Goal: Transaction & Acquisition: Purchase product/service

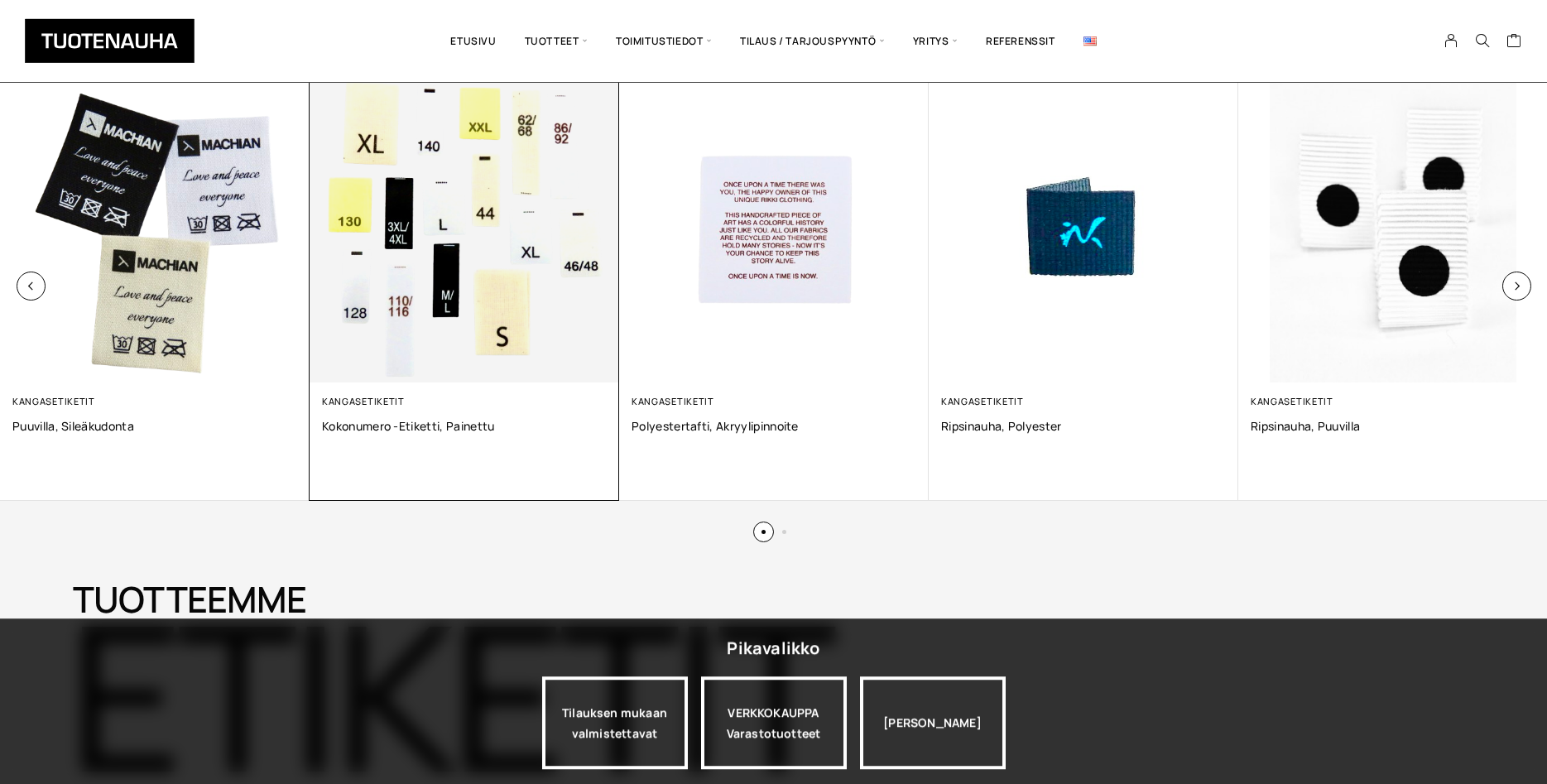
scroll to position [1266, 0]
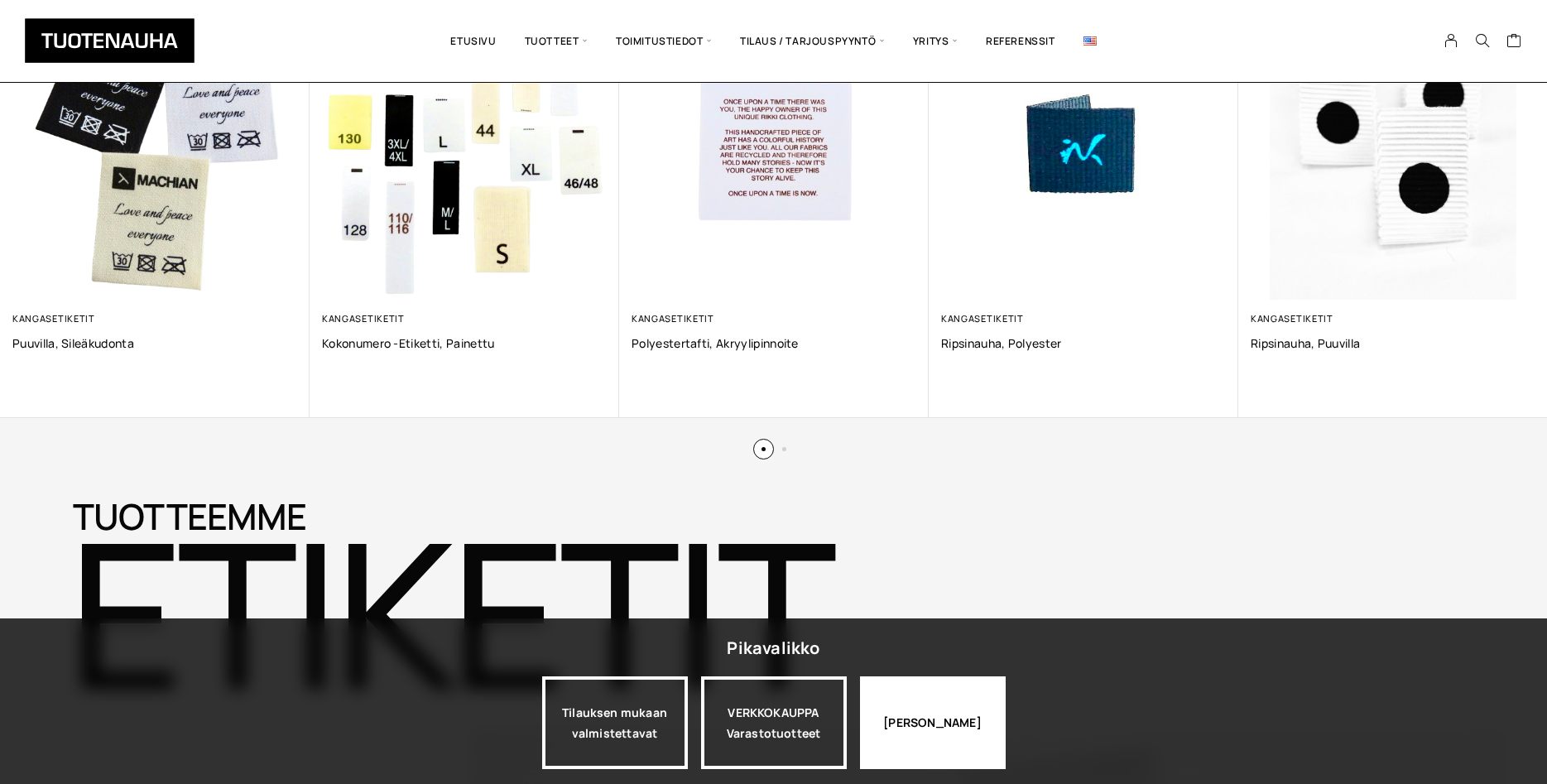
drag, startPoint x: 932, startPoint y: 718, endPoint x: 906, endPoint y: 716, distance: 26.1
click at [918, 718] on div "Jatka katselua" at bounding box center [933, 722] width 145 height 93
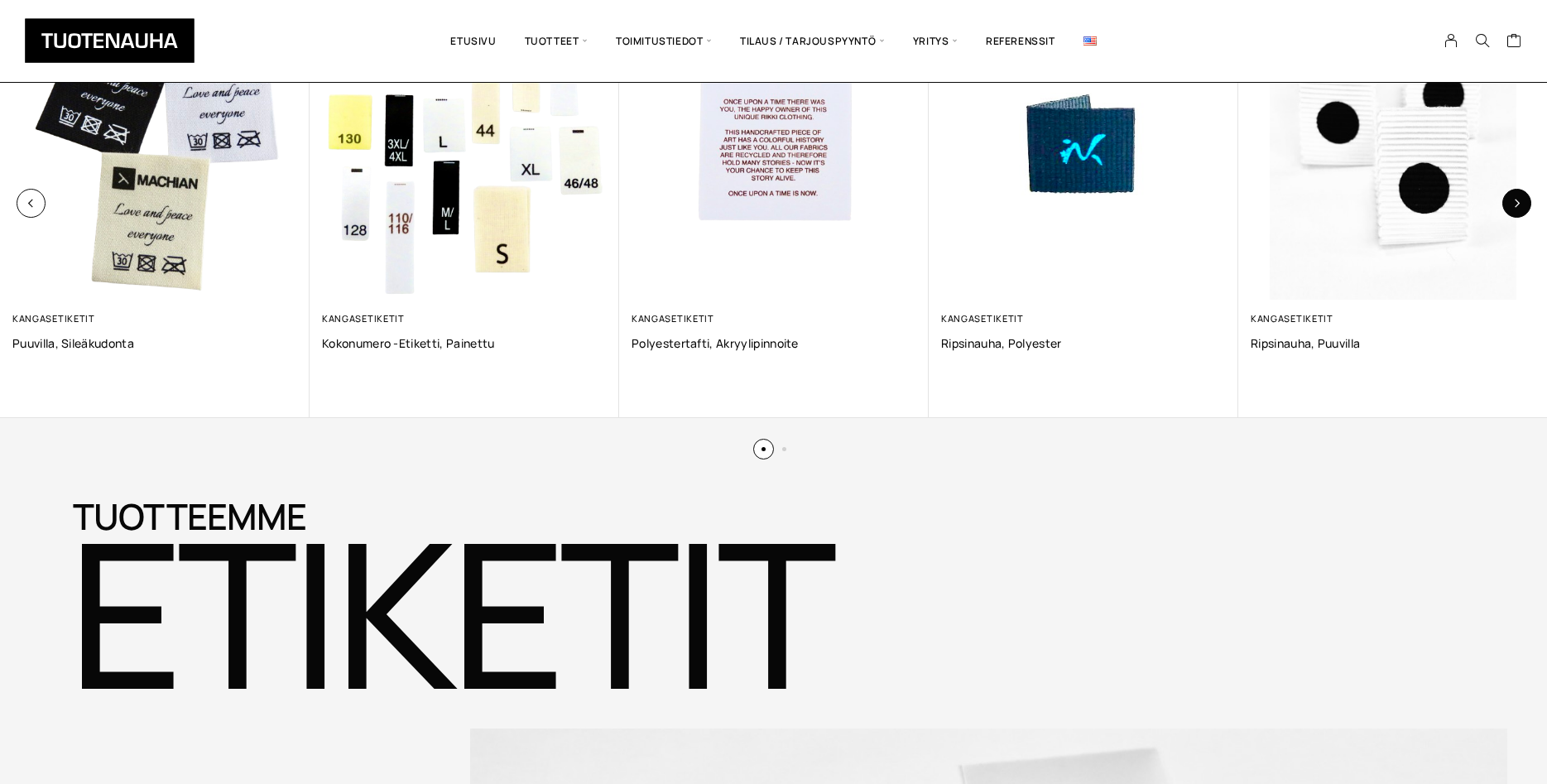
click at [1509, 206] on button "button" at bounding box center [1516, 203] width 29 height 29
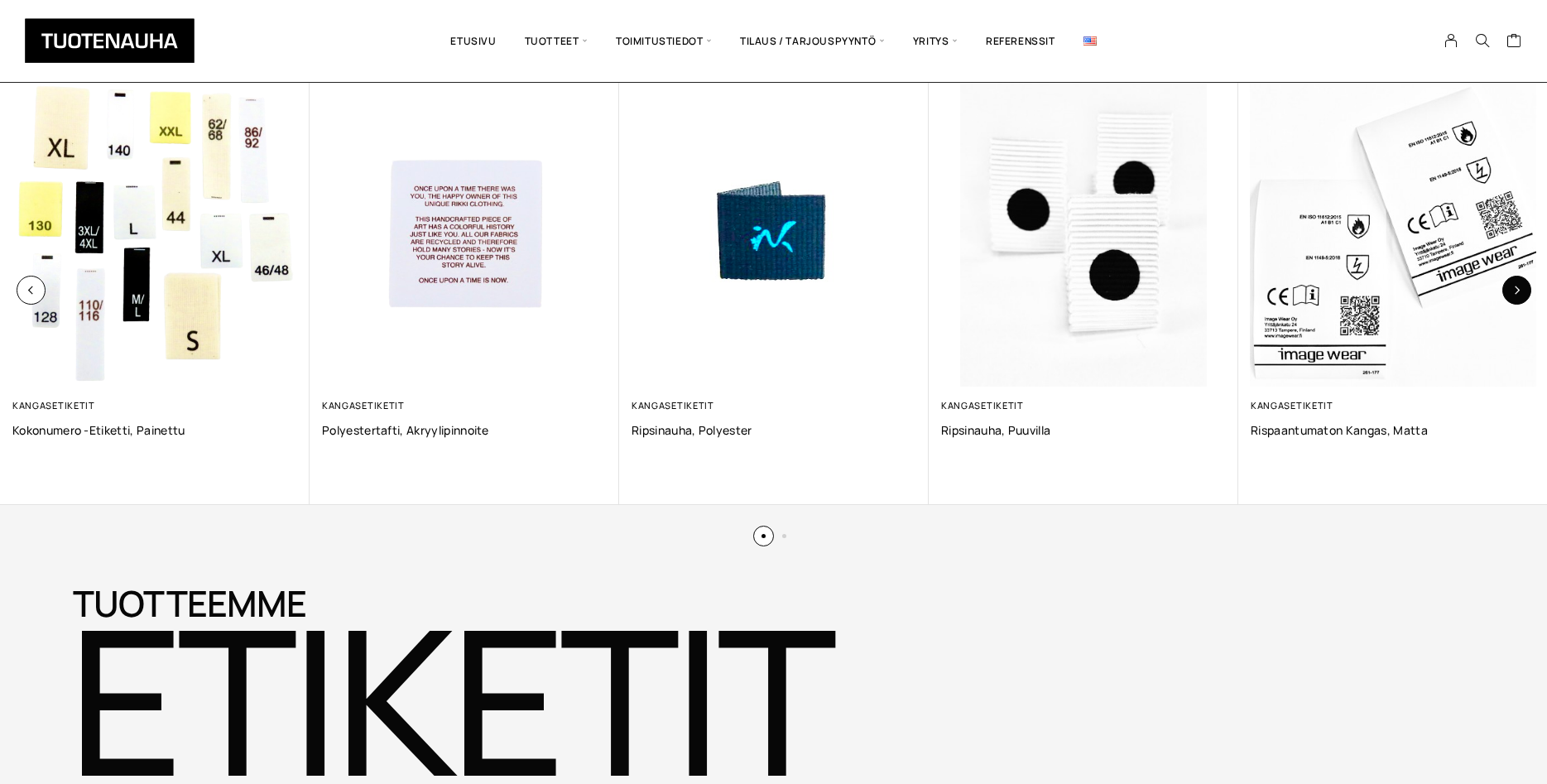
scroll to position [1097, 0]
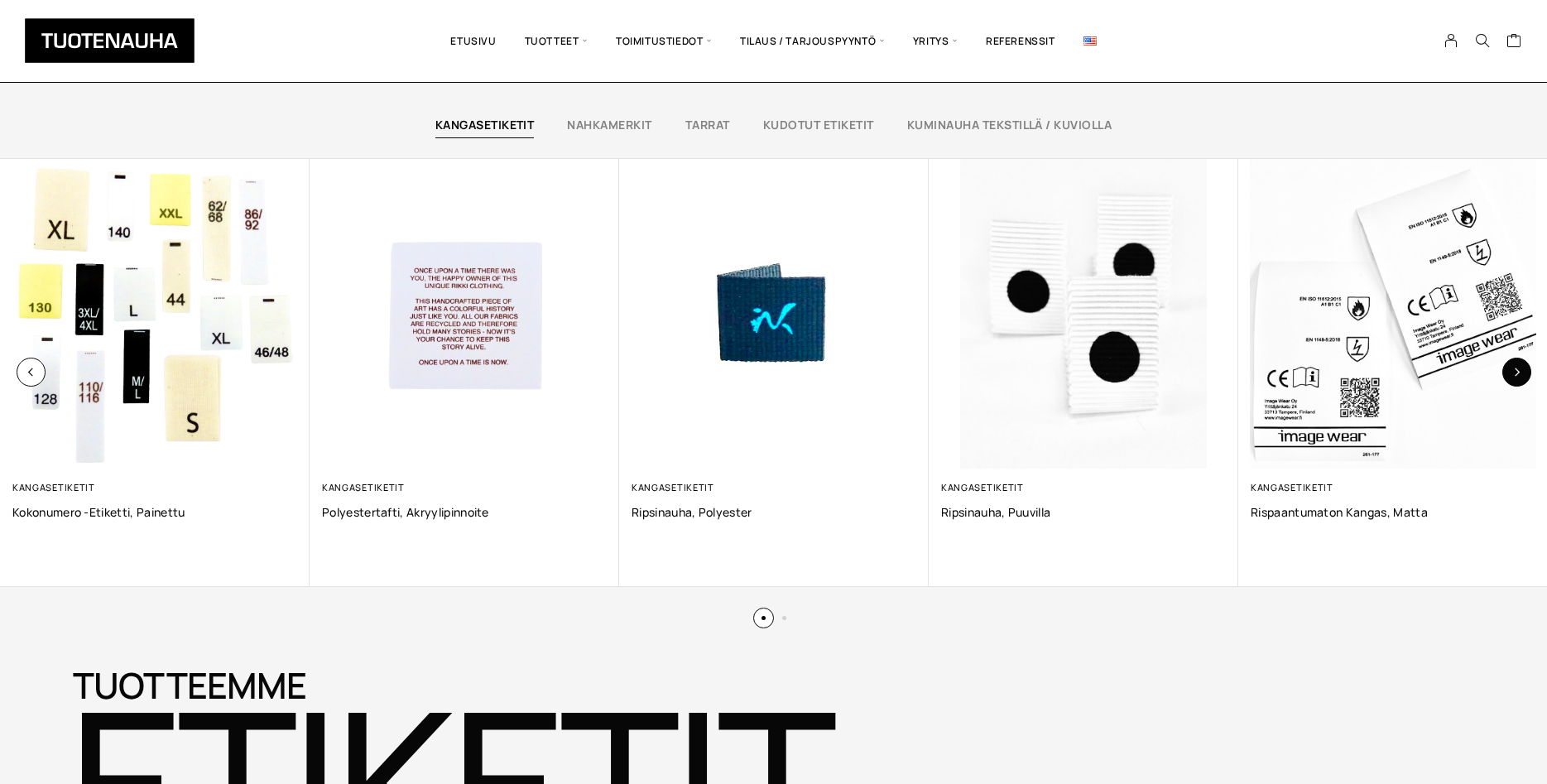
click at [1510, 374] on button "button" at bounding box center [1516, 371] width 29 height 29
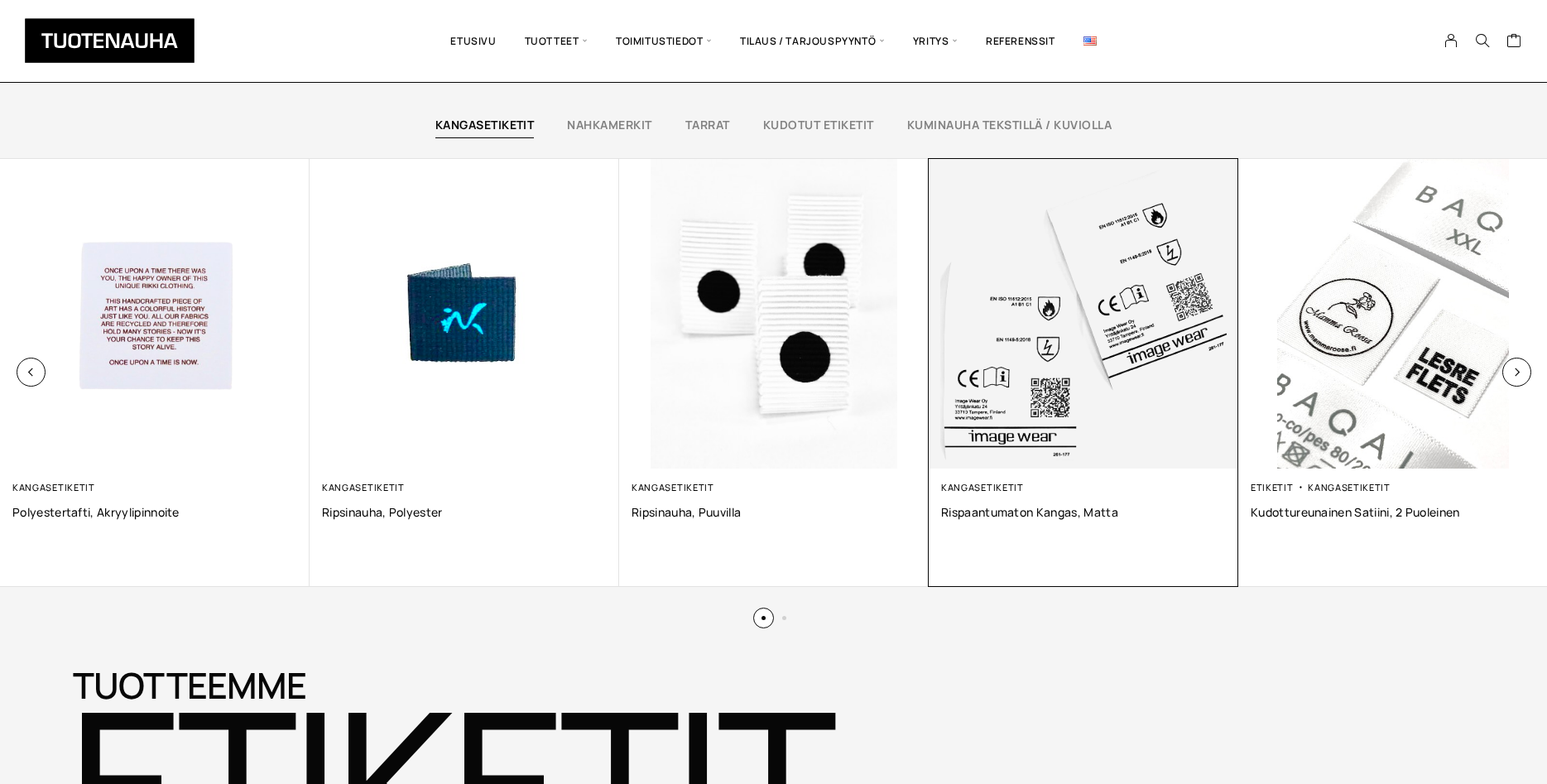
click at [1112, 324] on img at bounding box center [1084, 313] width 310 height 309
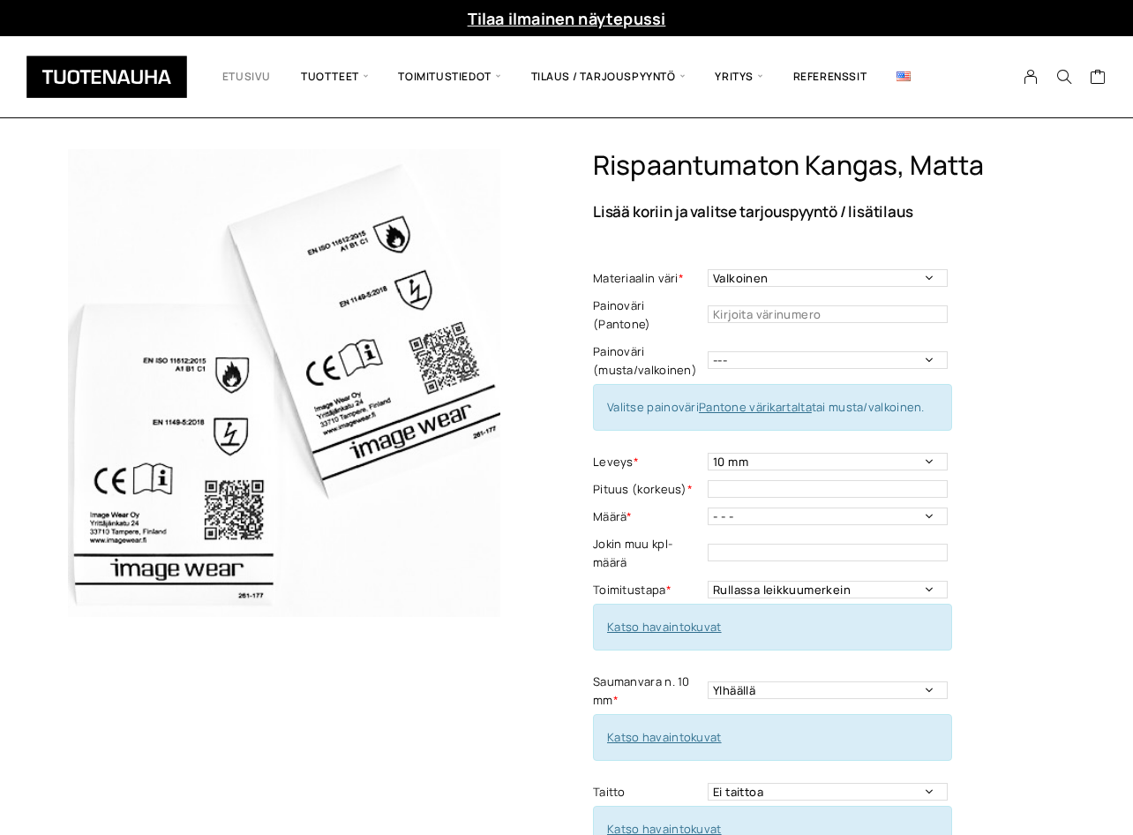
click at [243, 78] on link "Etusivu" at bounding box center [246, 76] width 79 height 55
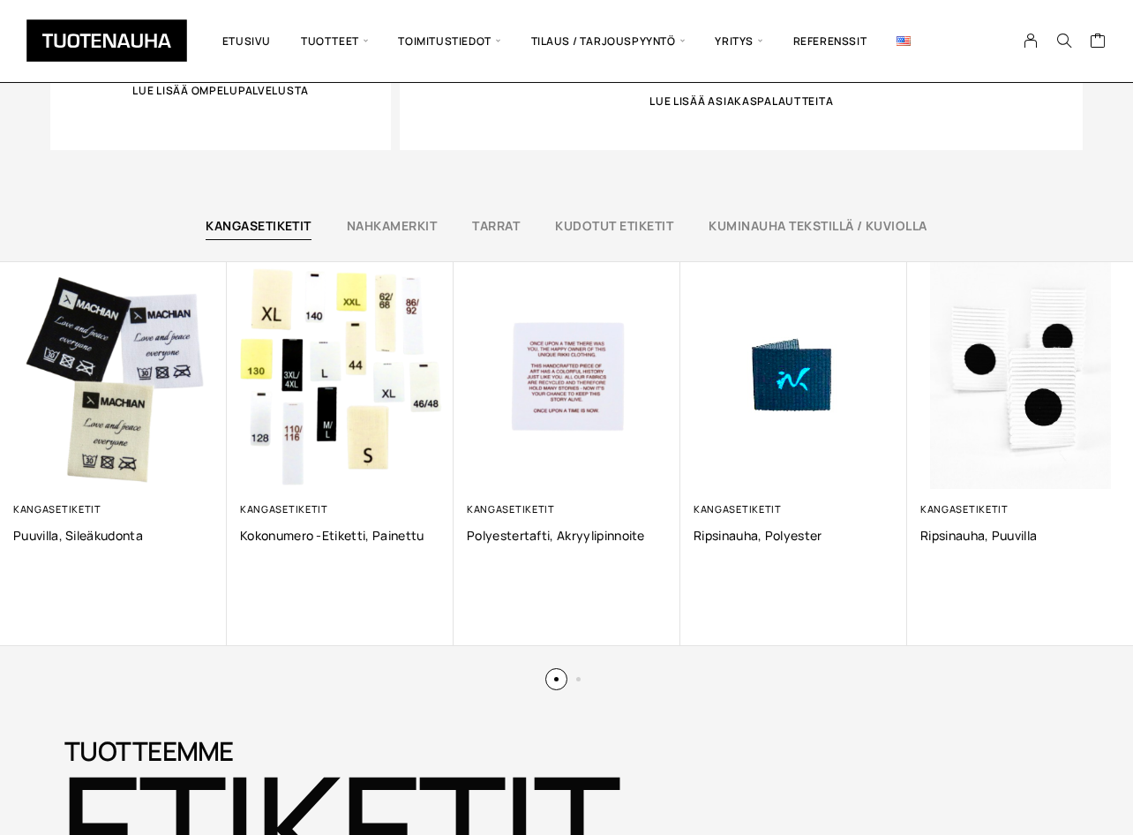
scroll to position [1080, 0]
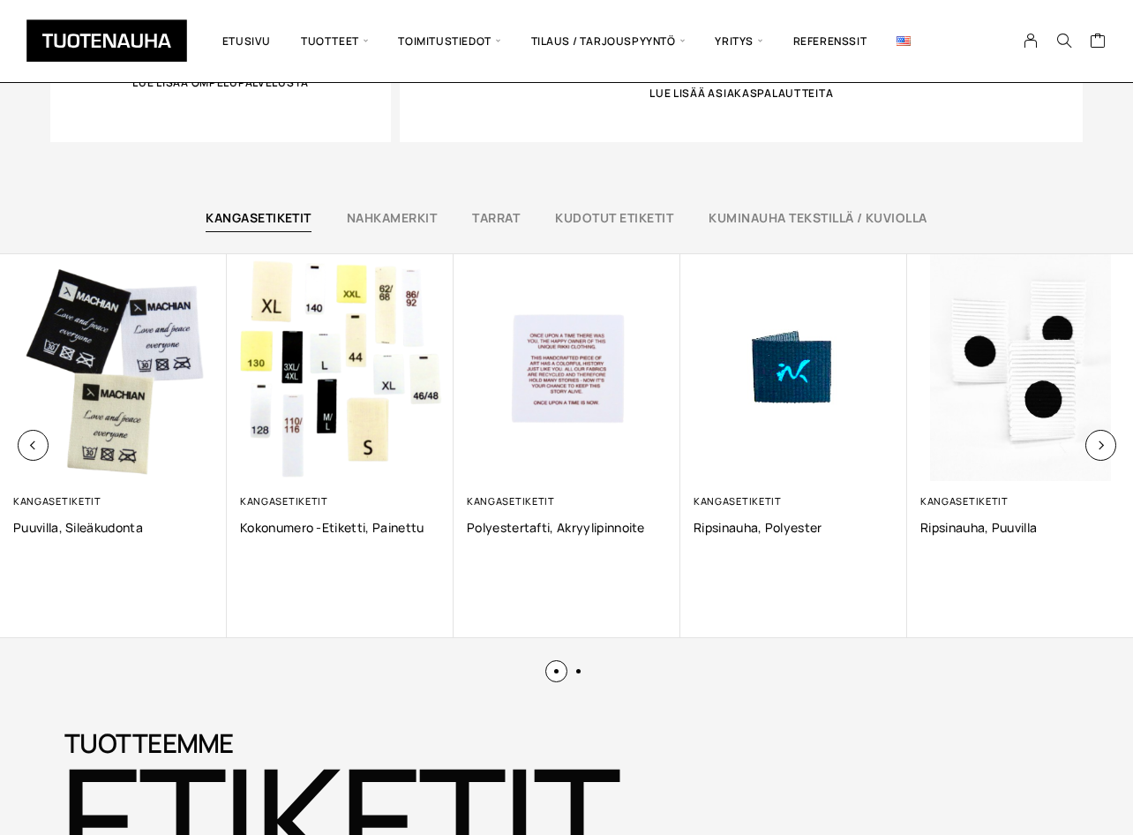
click at [578, 670] on button at bounding box center [578, 671] width 4 height 4
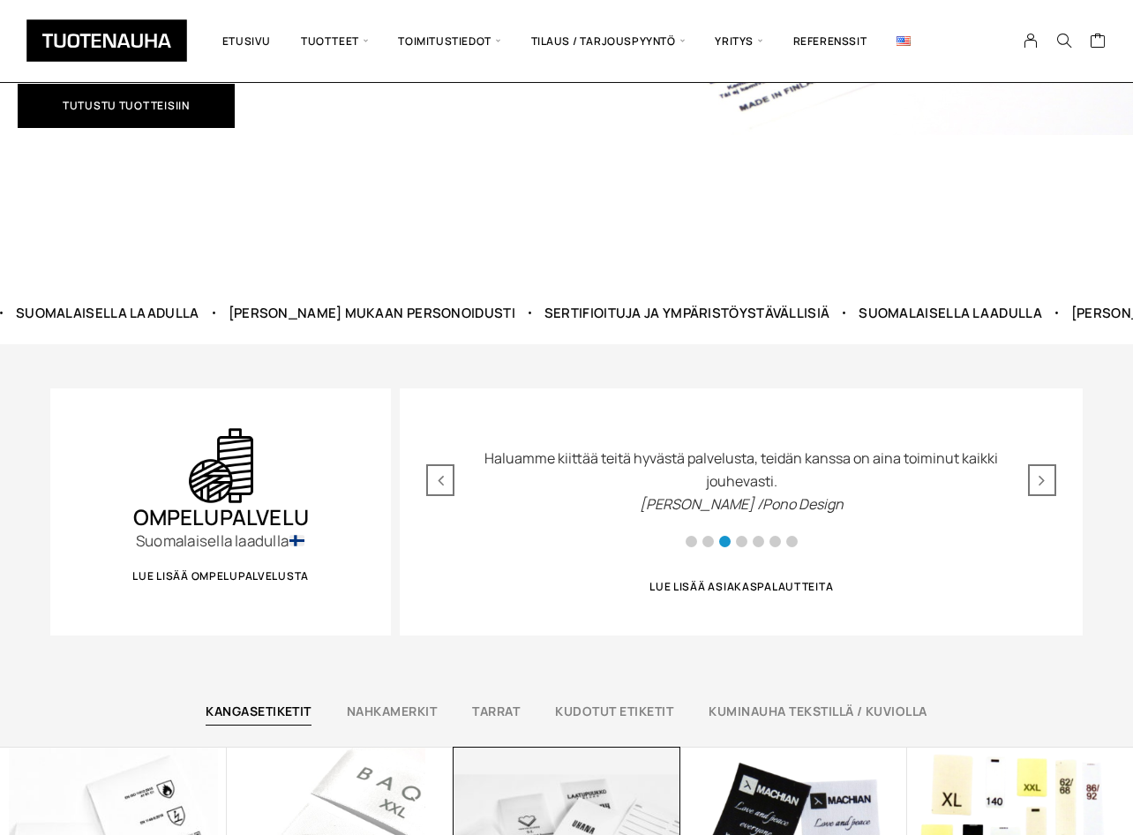
scroll to position [540, 0]
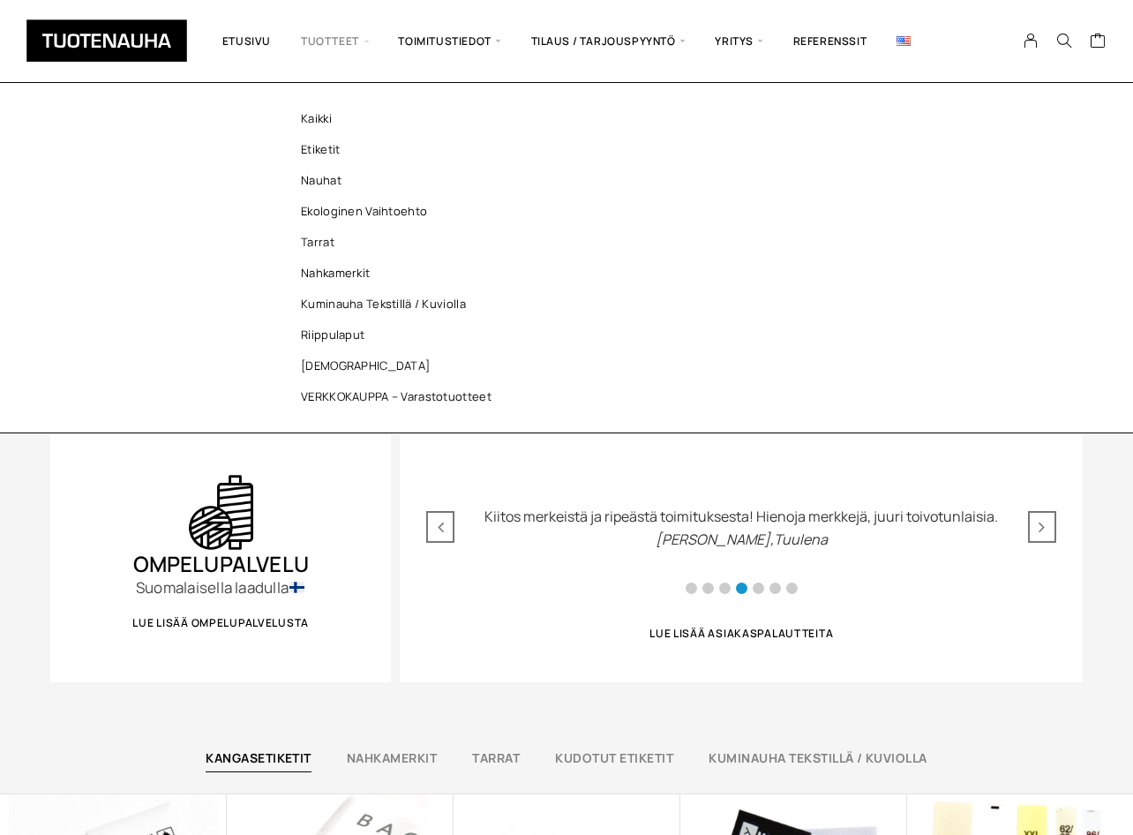
click at [343, 37] on span "Tuotteet" at bounding box center [334, 41] width 97 height 56
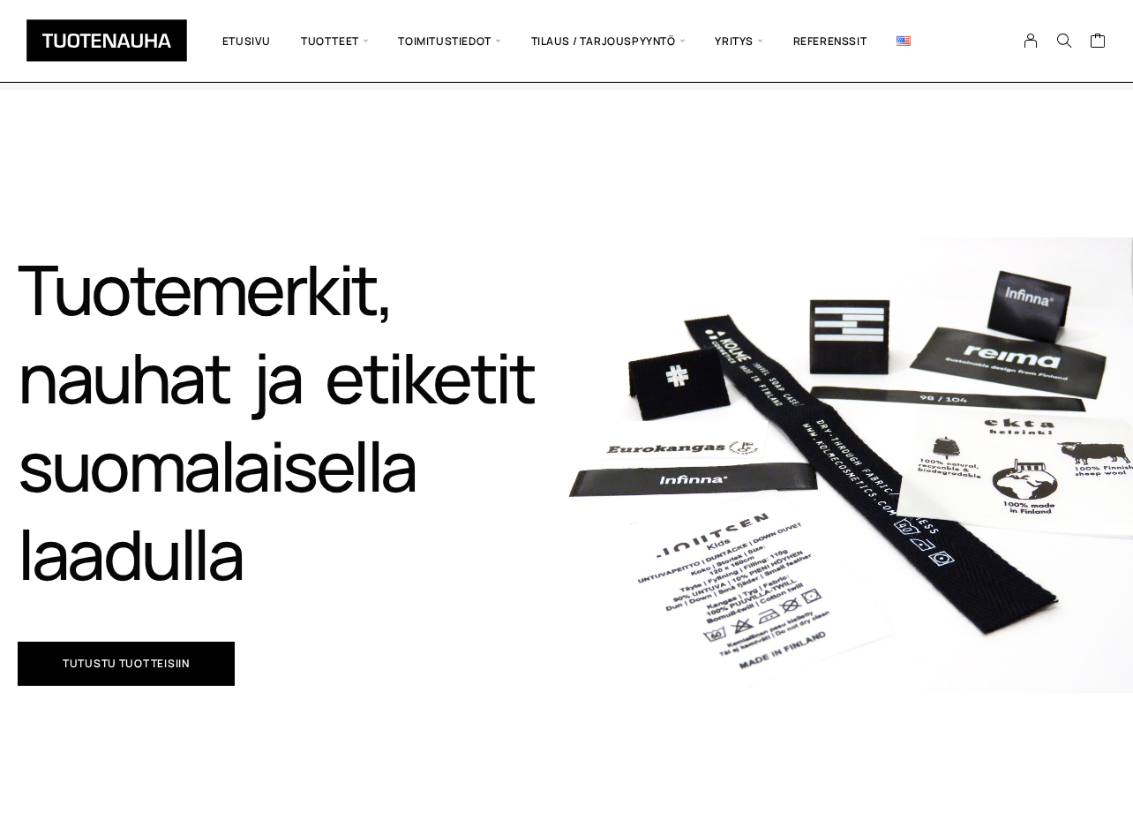
scroll to position [0, 0]
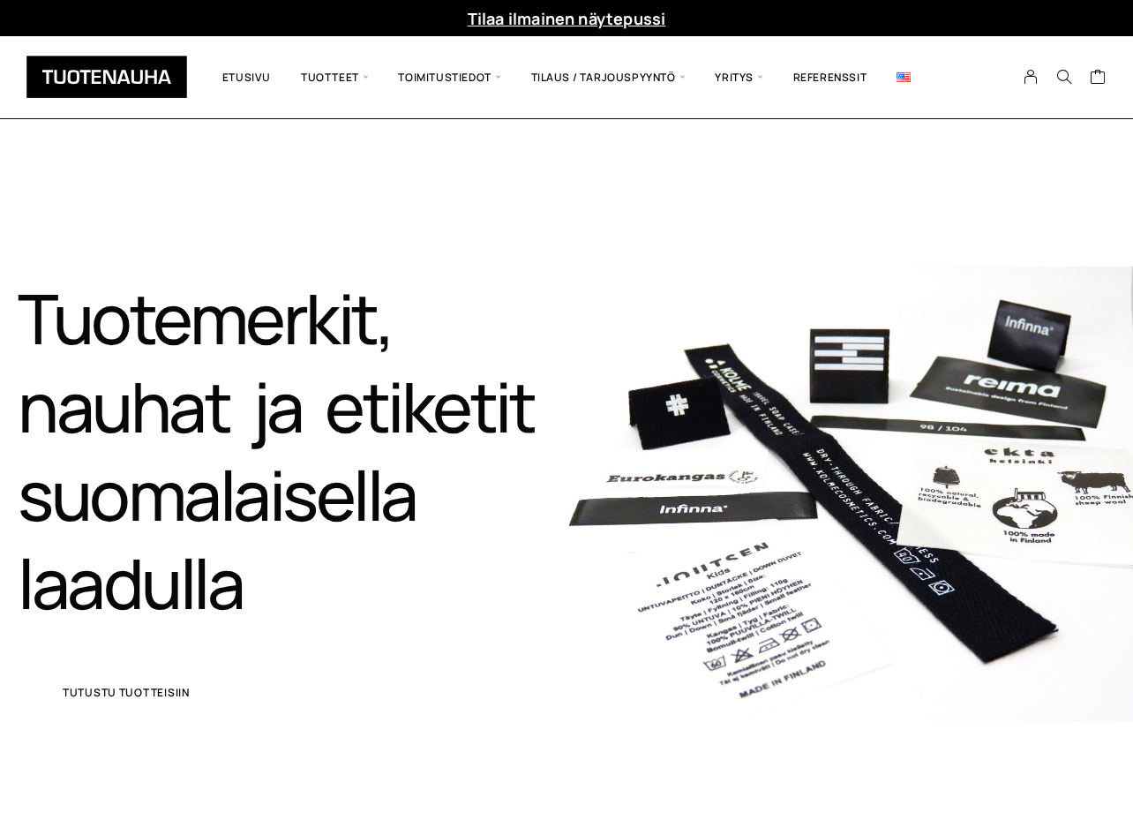
click at [183, 689] on span "Tutustu tuotteisiin" at bounding box center [126, 692] width 127 height 11
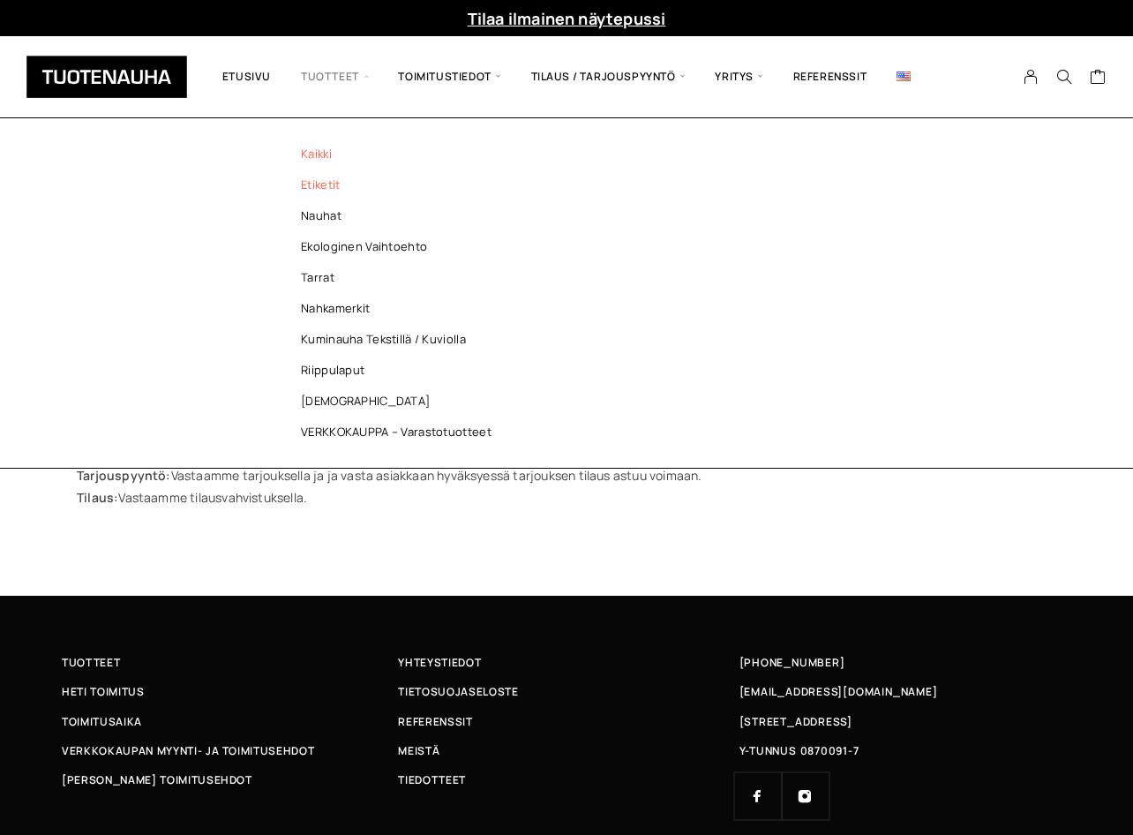
click at [323, 183] on link "Etiketit" at bounding box center [401, 184] width 256 height 31
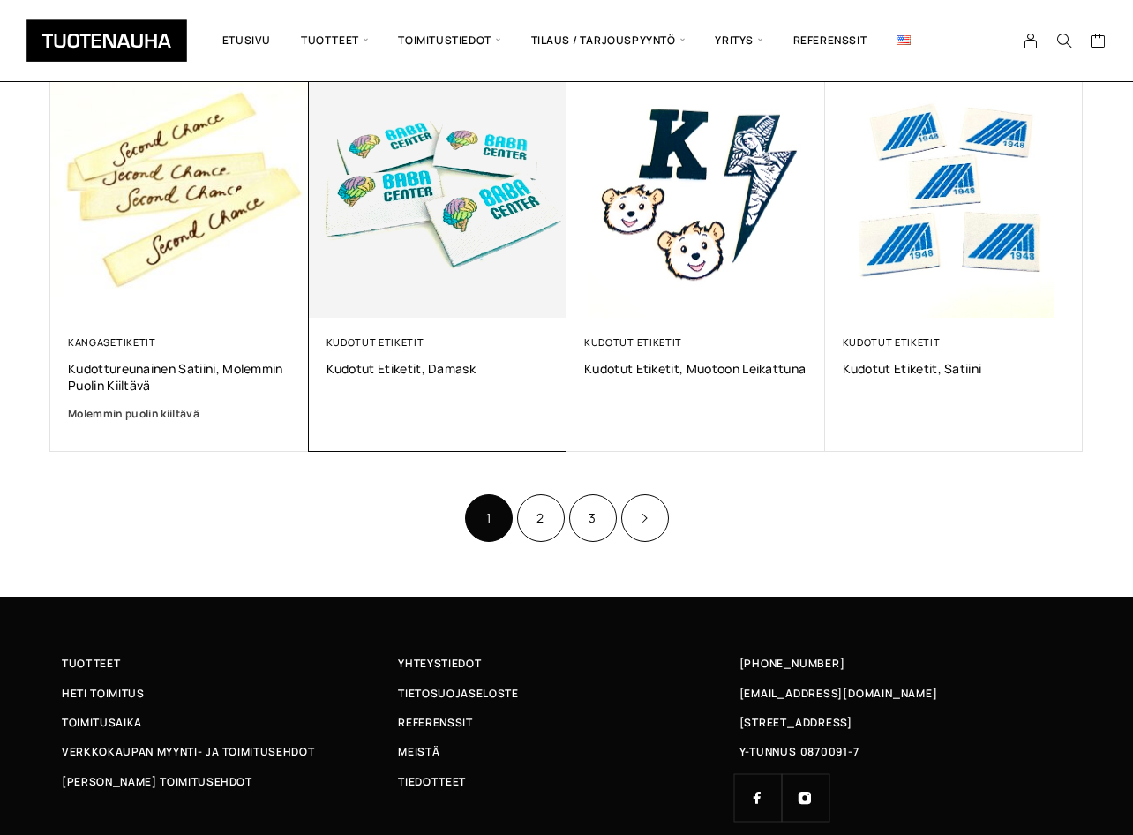
scroll to position [1150, 0]
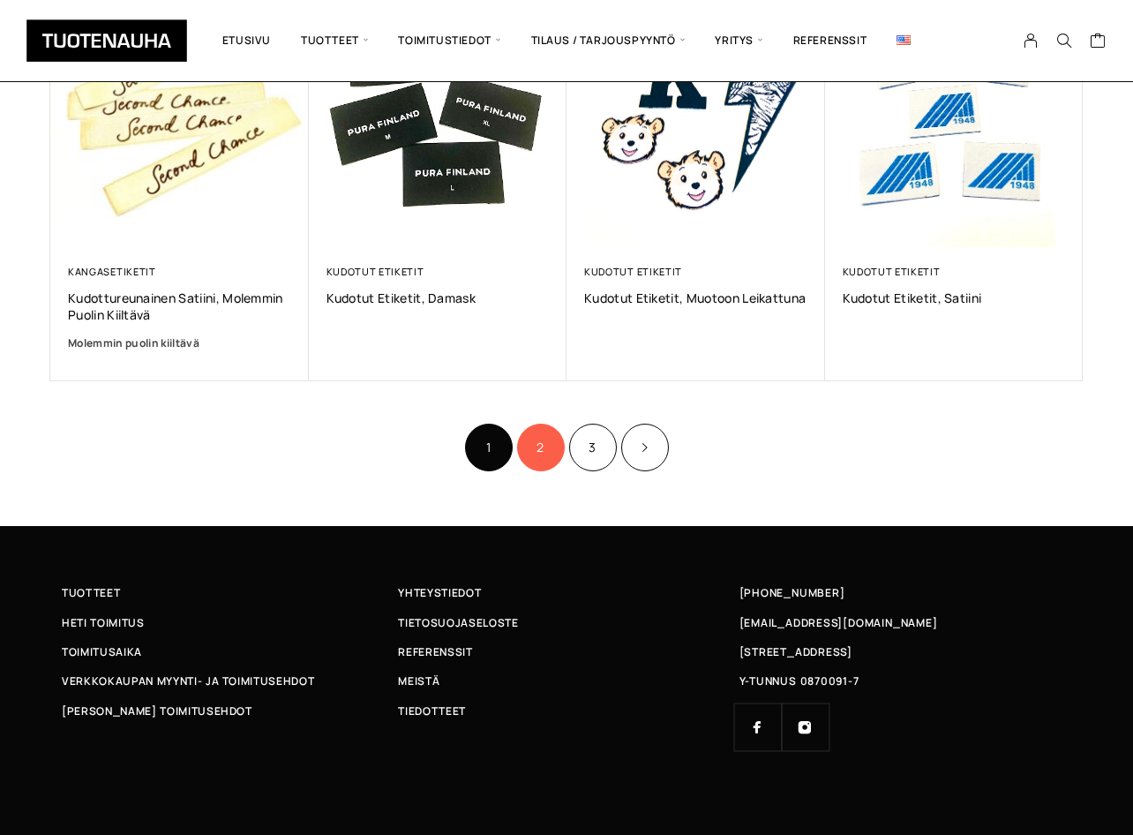
click at [532, 453] on link "2" at bounding box center [541, 447] width 48 height 48
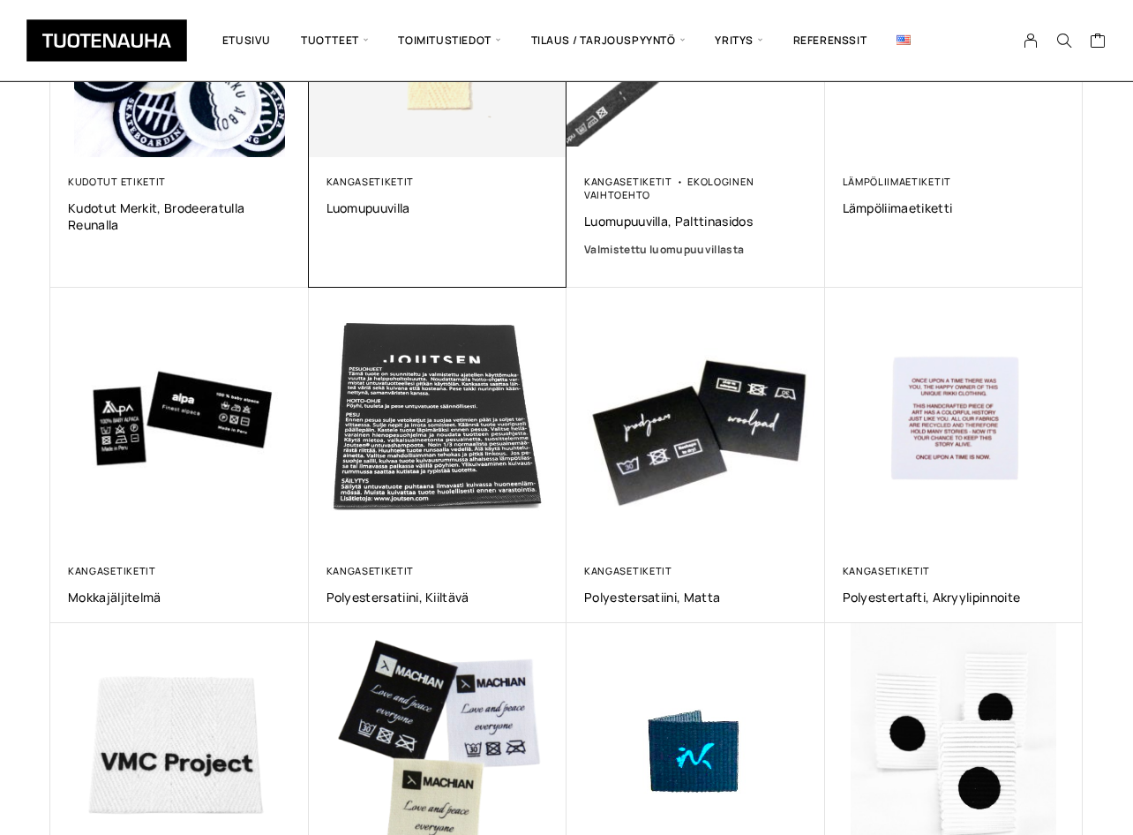
scroll to position [540, 0]
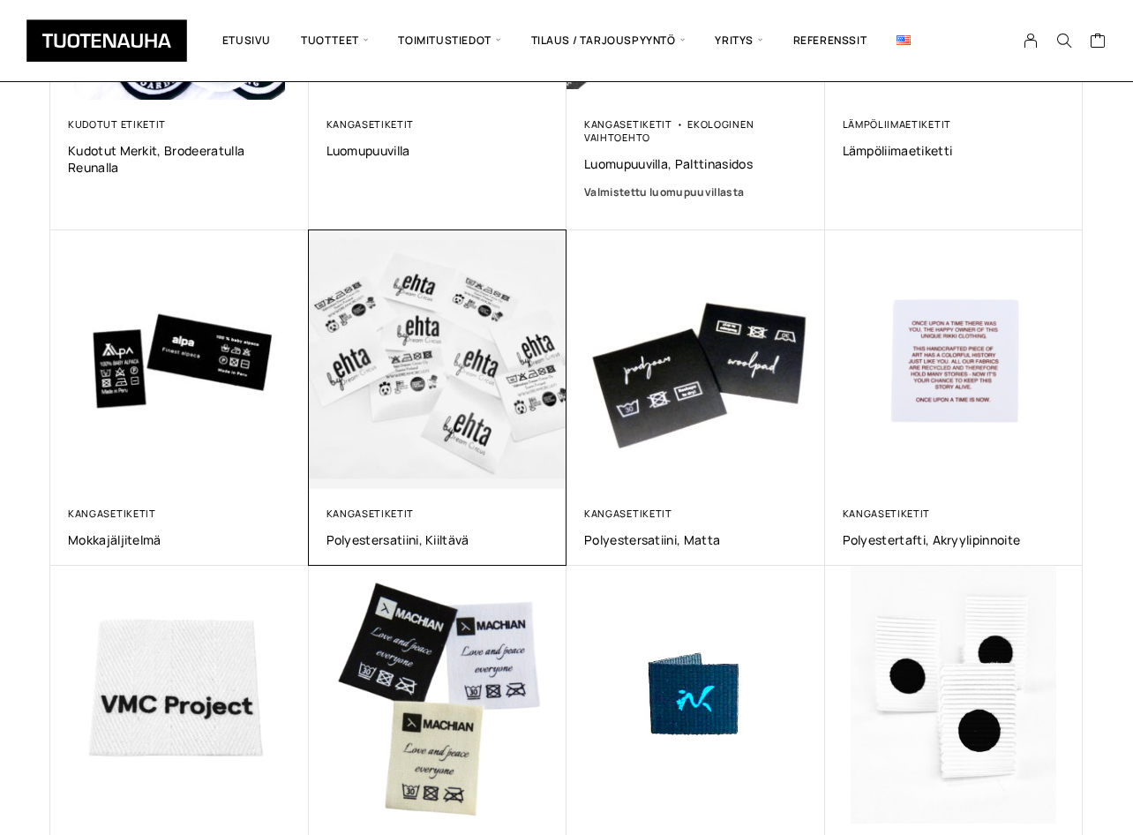
click at [456, 451] on img at bounding box center [437, 359] width 271 height 271
